Goal: Information Seeking & Learning: Learn about a topic

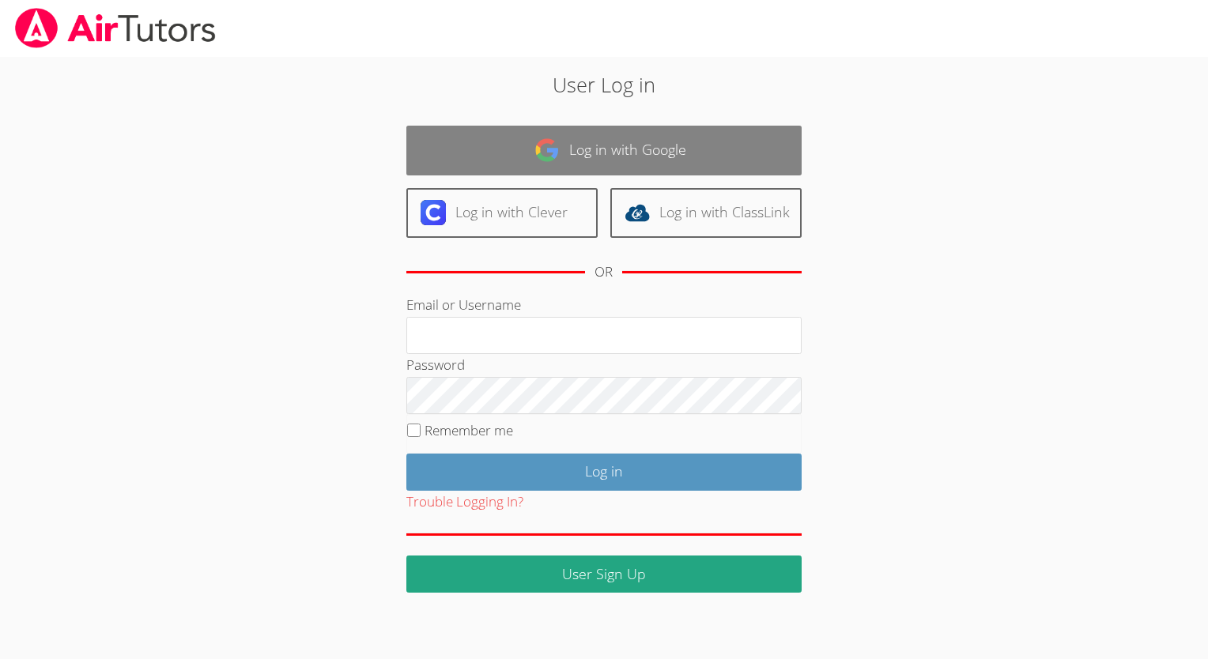
click at [646, 151] on link "Log in with Google" at bounding box center [603, 151] width 395 height 50
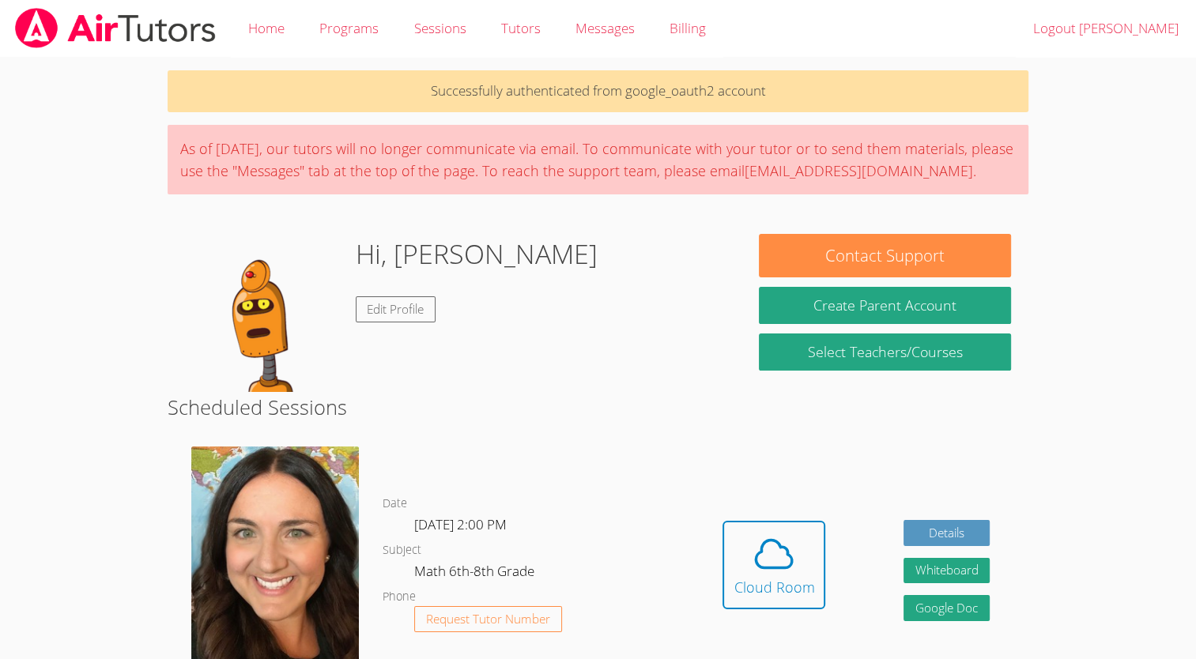
click at [876, 592] on div "Hidden Cloud Room Details Whiteboard Hidden Google Doc" at bounding box center [856, 577] width 345 height 284
click at [767, 560] on icon at bounding box center [774, 554] width 44 height 44
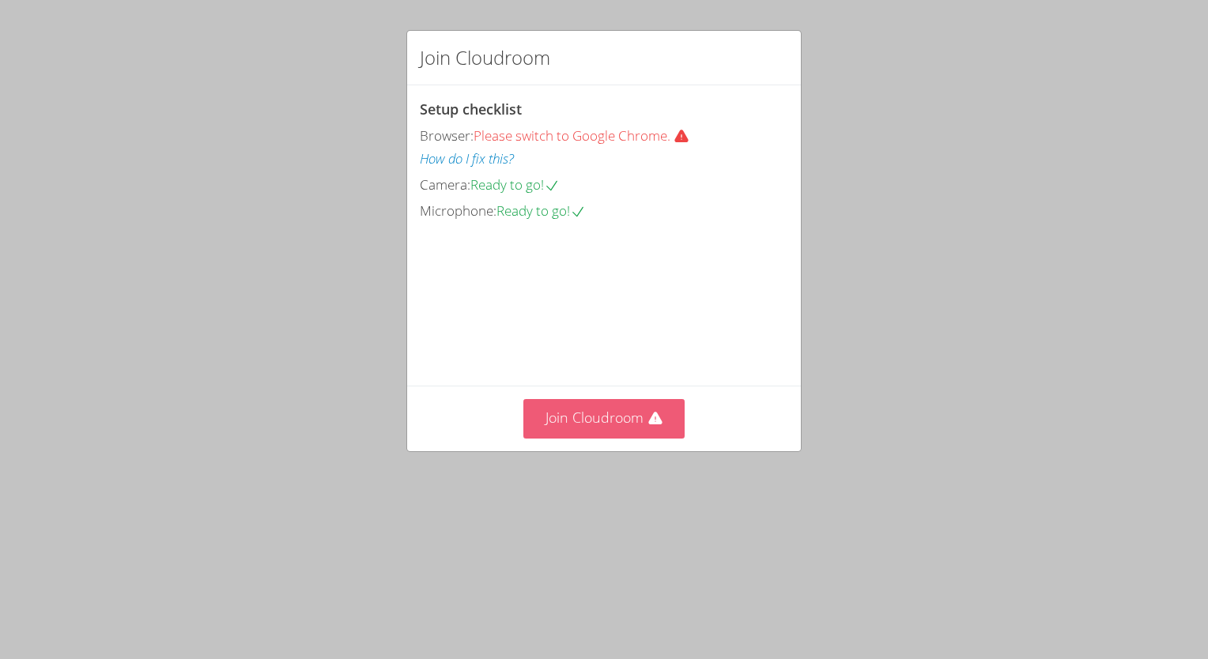
click at [612, 438] on button "Join Cloudroom" at bounding box center [604, 418] width 162 height 39
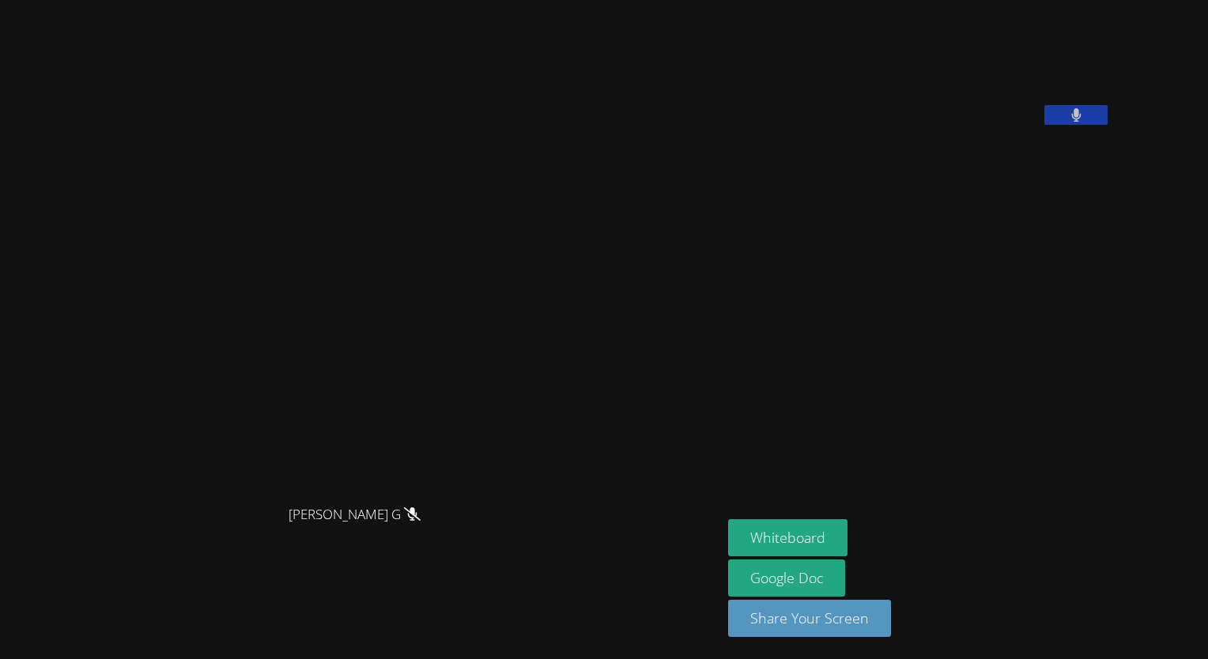
click at [857, 519] on aside "Jean Henry Whiteboard Google Doc Share Your Screen" at bounding box center [919, 329] width 395 height 659
click at [847, 540] on button "Whiteboard" at bounding box center [787, 537] width 119 height 37
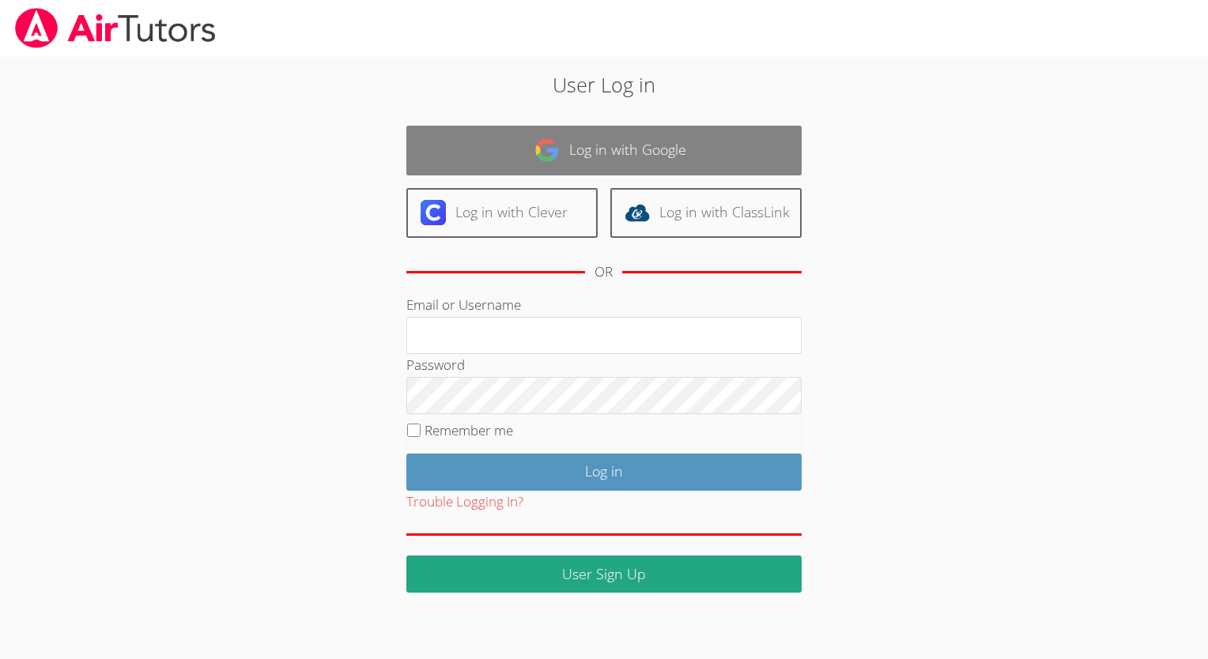
click at [550, 150] on img at bounding box center [546, 150] width 25 height 25
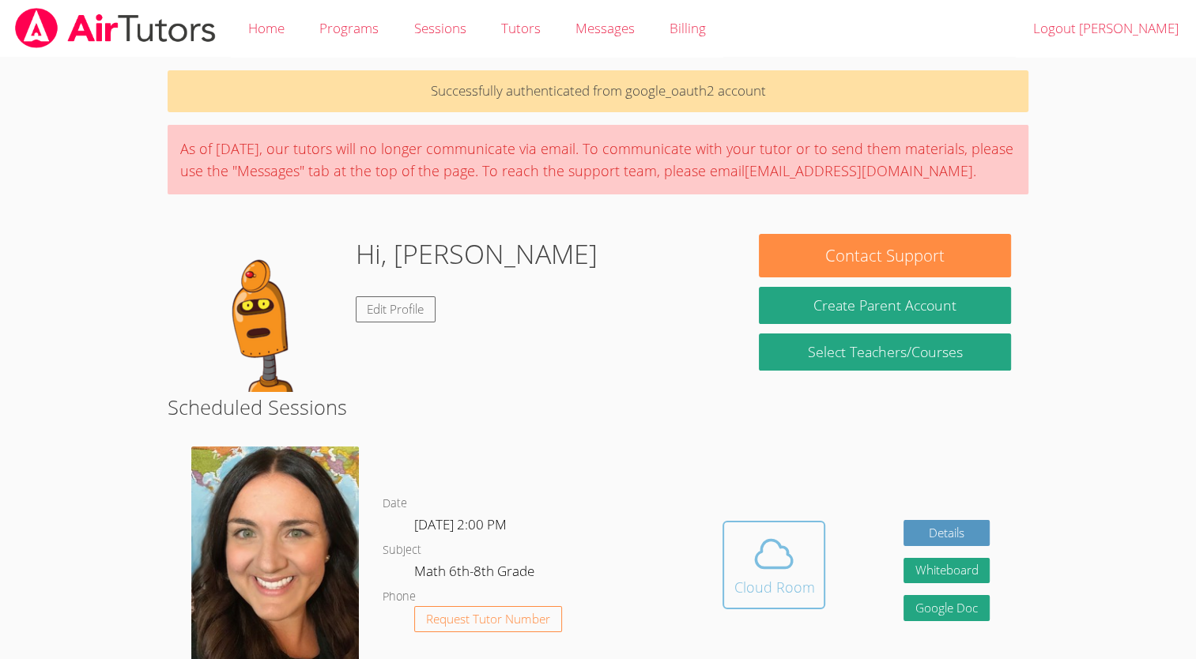
click at [772, 547] on icon at bounding box center [774, 554] width 44 height 44
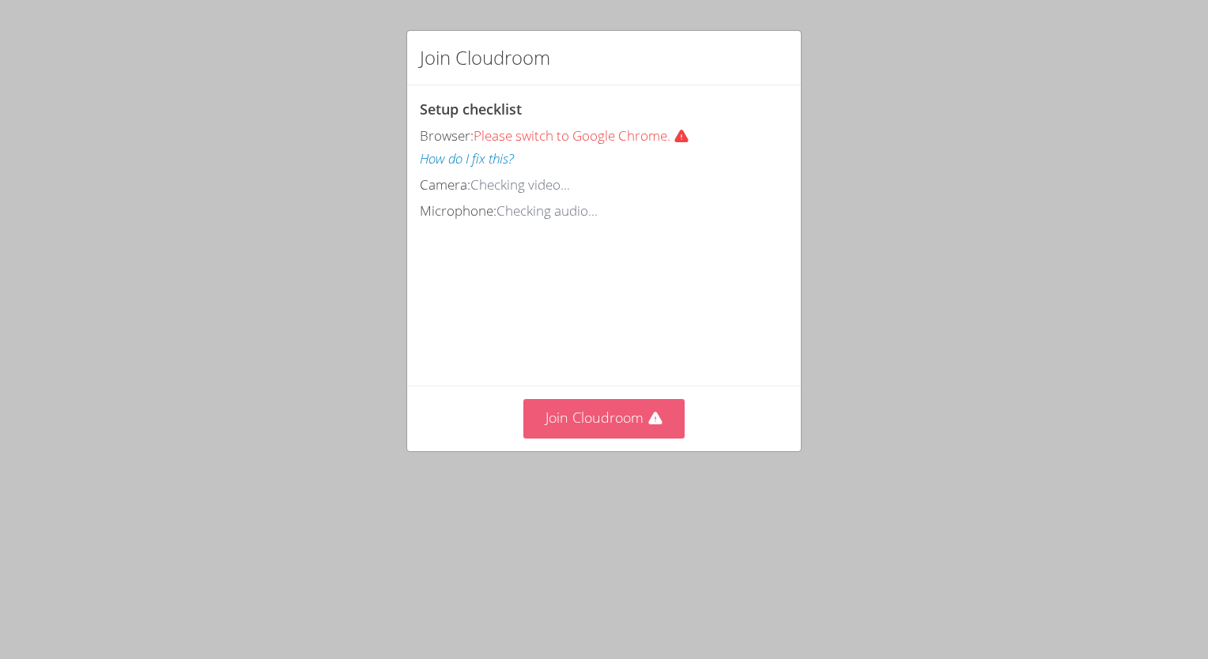
click at [631, 438] on button "Join Cloudroom" at bounding box center [604, 418] width 162 height 39
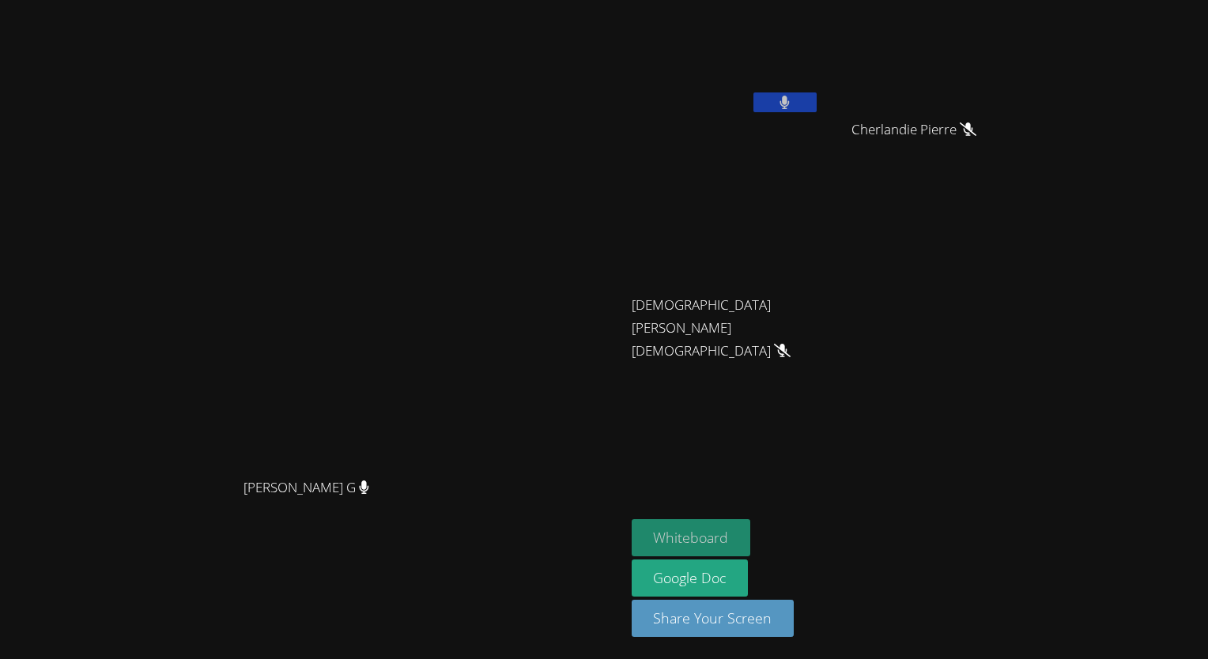
click at [751, 541] on button "Whiteboard" at bounding box center [690, 537] width 119 height 37
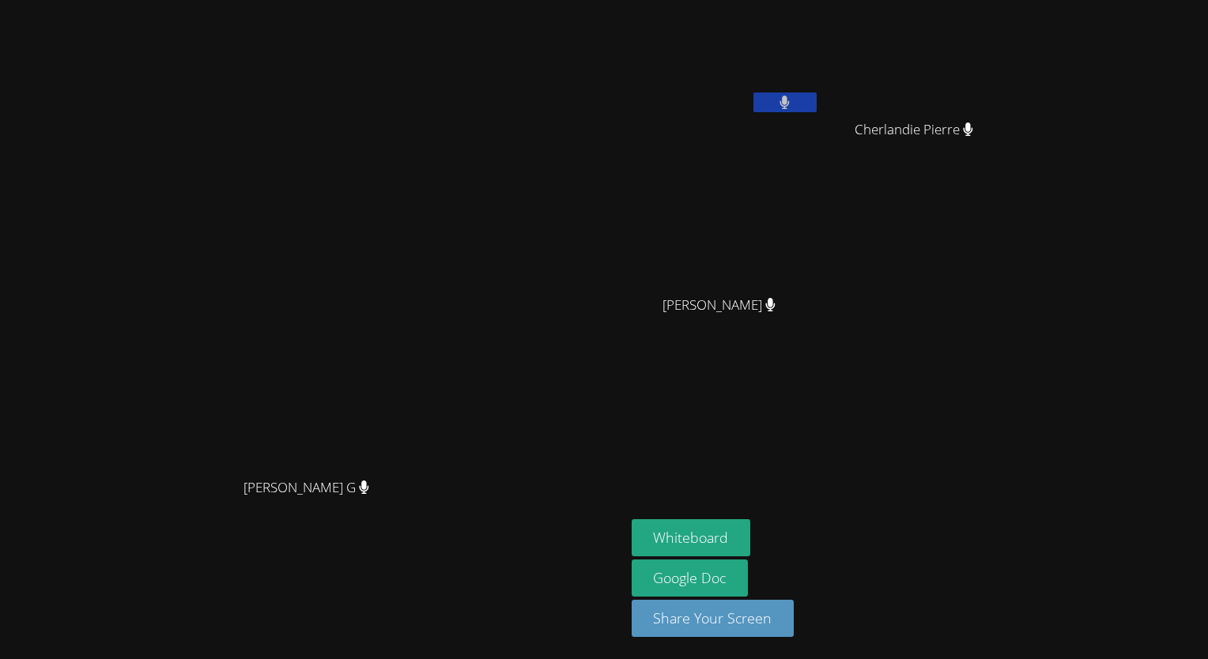
click at [619, 585] on div "[PERSON_NAME] G [PERSON_NAME] G" at bounding box center [312, 329] width 612 height 646
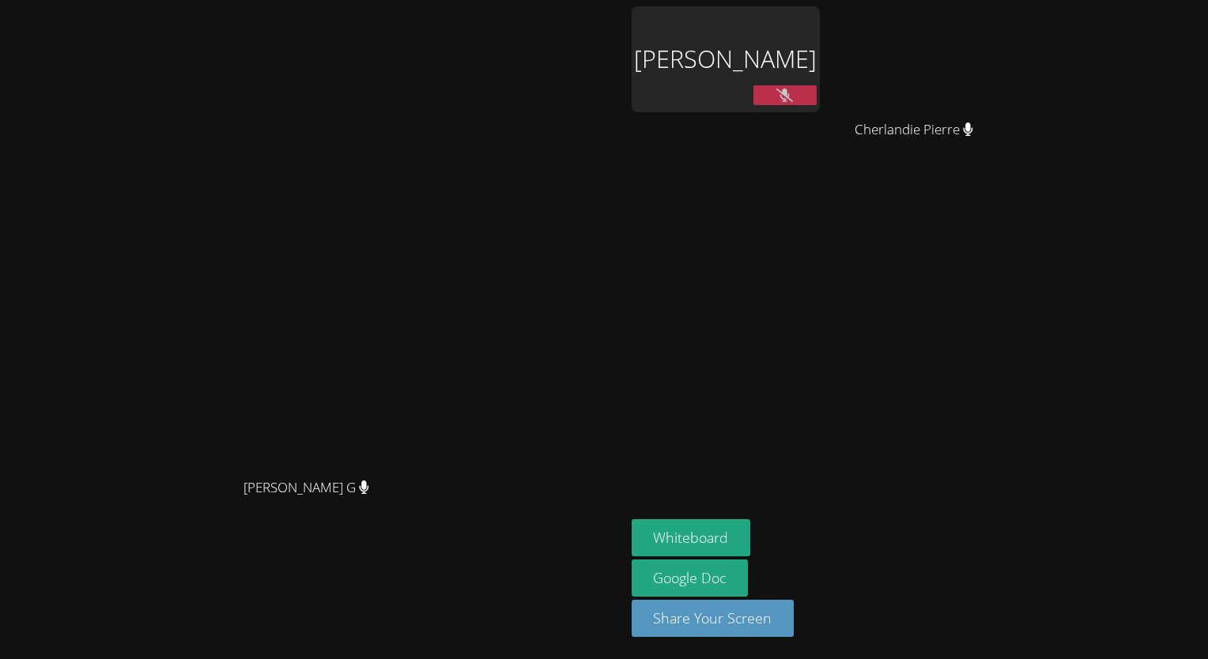
click at [816, 105] on button at bounding box center [784, 95] width 63 height 20
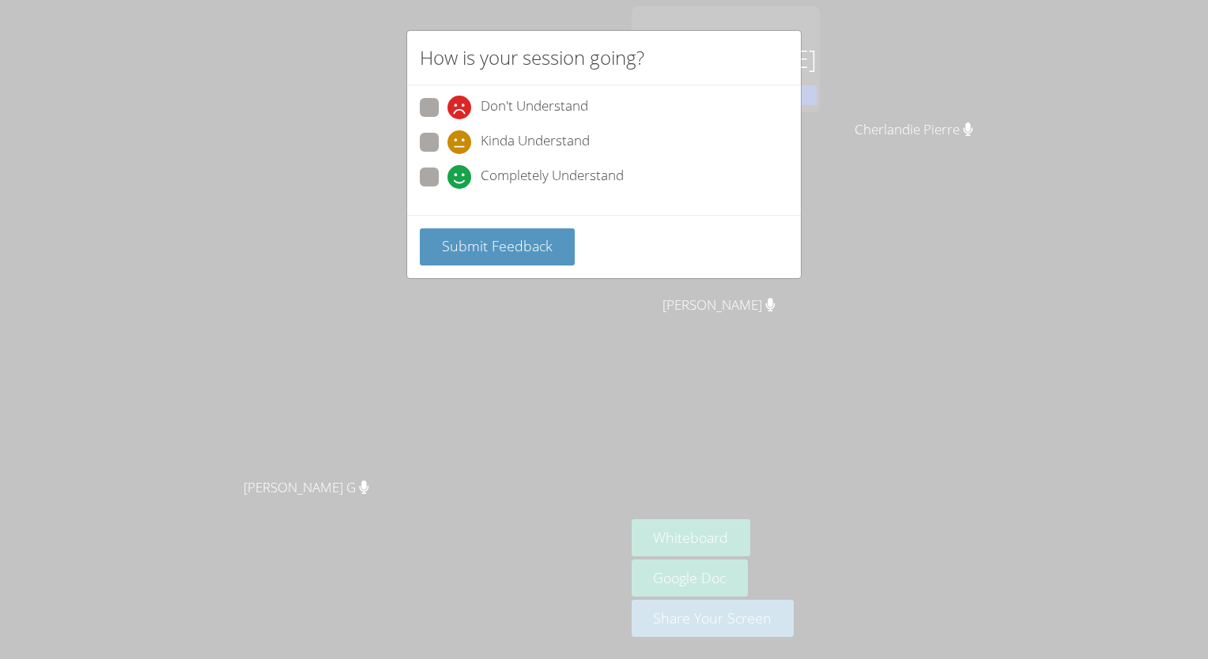
click at [480, 164] on div "Don't Understand Kinda Understand Completely Understand" at bounding box center [604, 147] width 368 height 98
click at [490, 173] on span "Completely Understand" at bounding box center [551, 177] width 143 height 24
click at [461, 173] on input "Completely Understand" at bounding box center [453, 174] width 13 height 13
radio input "true"
click at [499, 231] on button "Submit Feedback" at bounding box center [497, 246] width 155 height 37
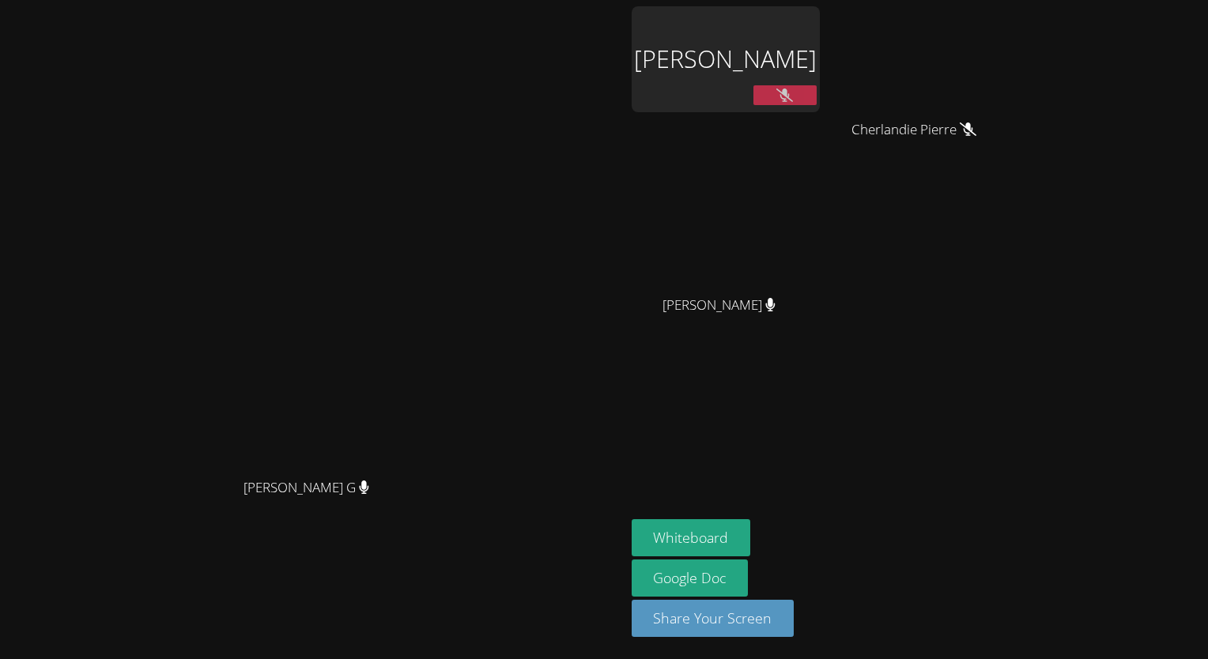
click at [816, 96] on button at bounding box center [784, 95] width 63 height 20
click at [793, 92] on icon at bounding box center [784, 95] width 17 height 13
click at [619, 359] on div "[PERSON_NAME] G" at bounding box center [312, 298] width 612 height 345
click at [816, 90] on button at bounding box center [784, 95] width 63 height 20
click at [816, 98] on button at bounding box center [784, 95] width 63 height 20
